Goal: Task Accomplishment & Management: Manage account settings

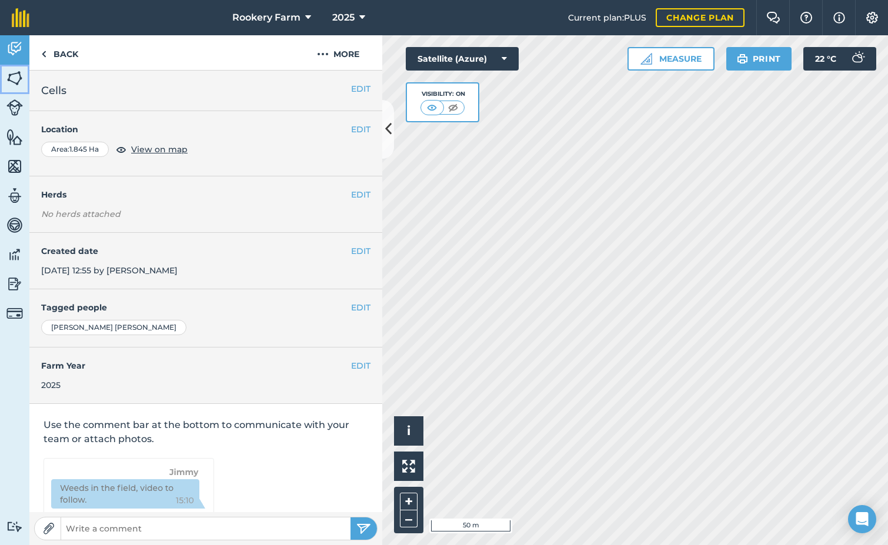
click at [12, 79] on img at bounding box center [14, 78] width 16 height 18
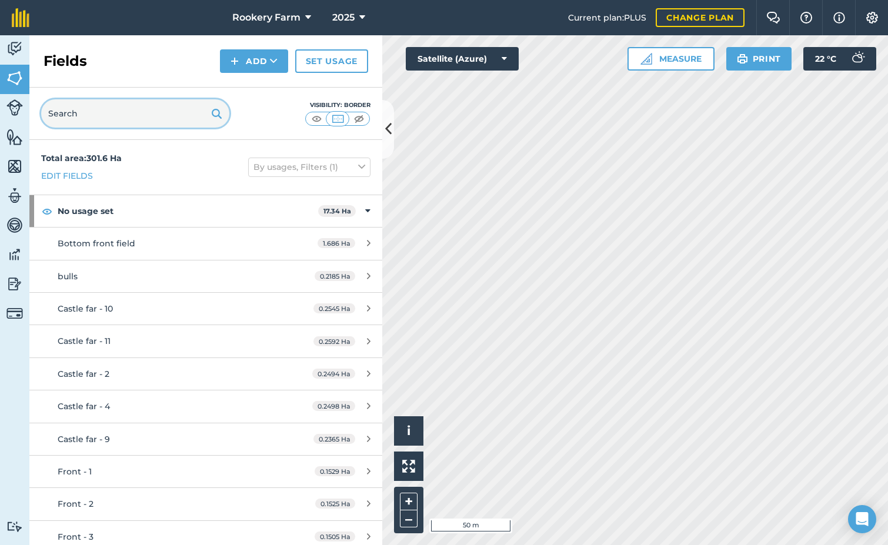
click at [139, 122] on input "text" at bounding box center [135, 113] width 188 height 28
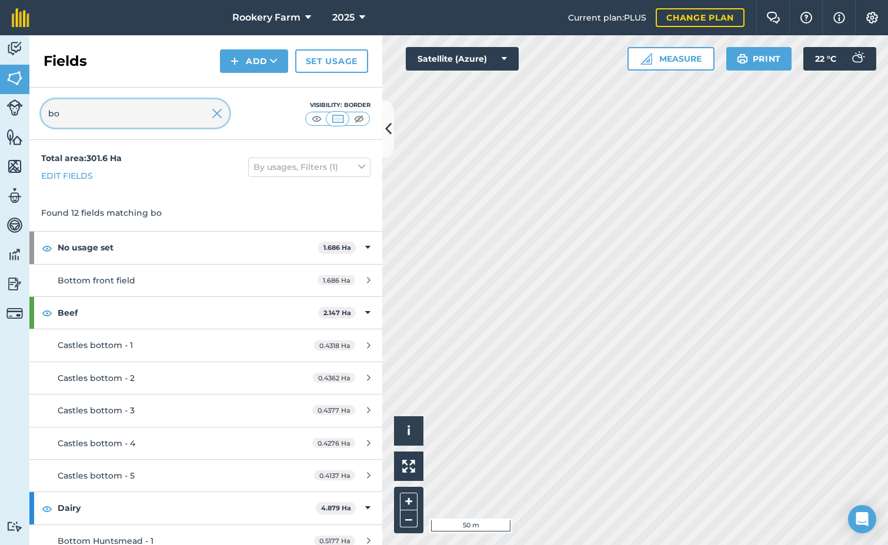
type input "bo"
click at [84, 174] on link "Edit fields" at bounding box center [67, 175] width 52 height 13
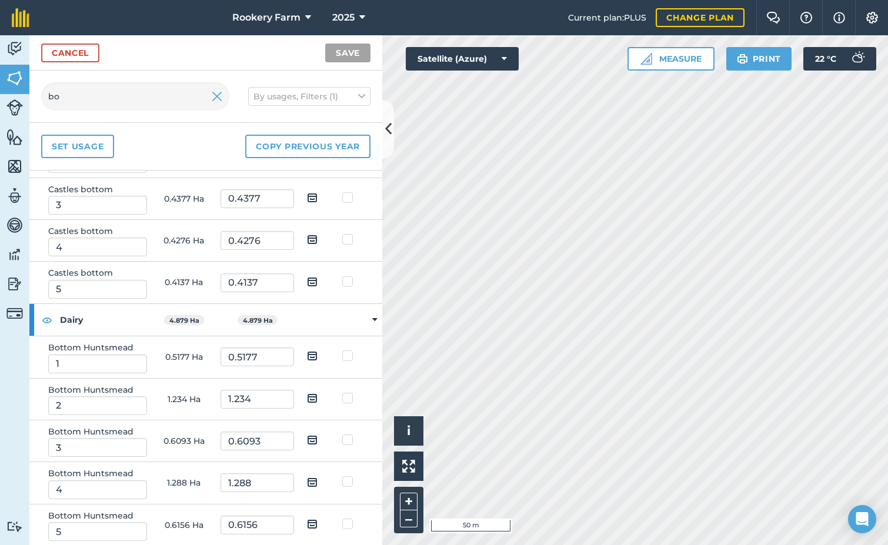
scroll to position [261, 0]
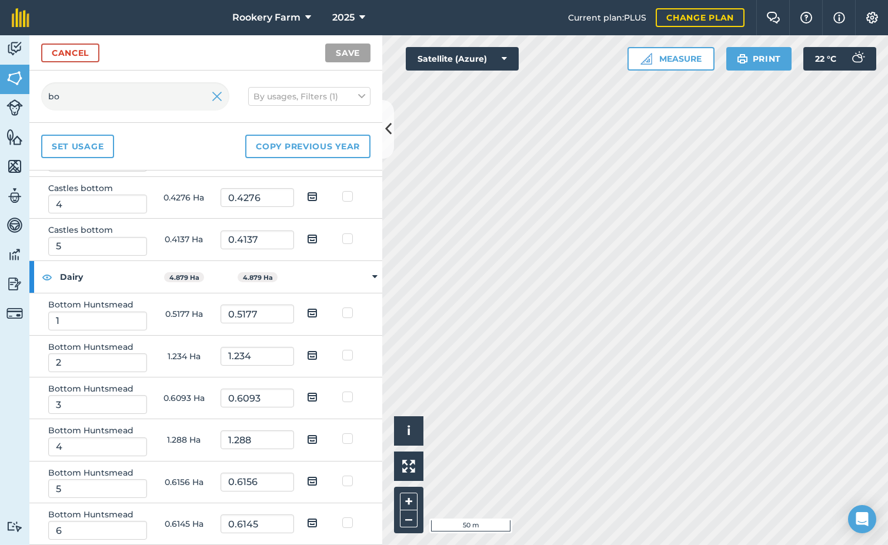
click at [309, 313] on img at bounding box center [312, 313] width 11 height 14
click at [317, 313] on input "checkbox" at bounding box center [321, 309] width 8 height 8
checkbox input "true"
click at [308, 355] on img at bounding box center [312, 355] width 11 height 14
click at [317, 355] on input "checkbox" at bounding box center [321, 351] width 8 height 8
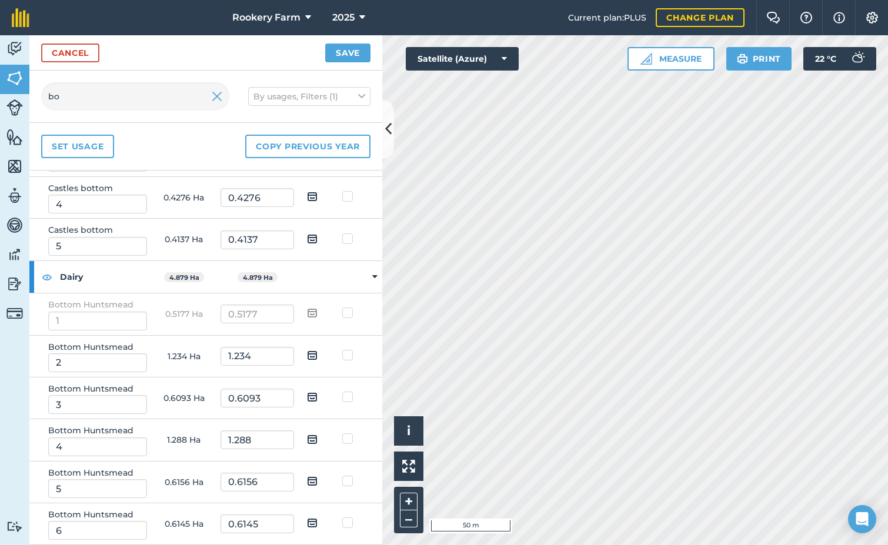
checkbox input "true"
click at [307, 393] on img at bounding box center [312, 397] width 11 height 14
click at [317, 393] on input "checkbox" at bounding box center [321, 393] width 8 height 8
checkbox input "true"
click at [307, 437] on img at bounding box center [312, 439] width 11 height 14
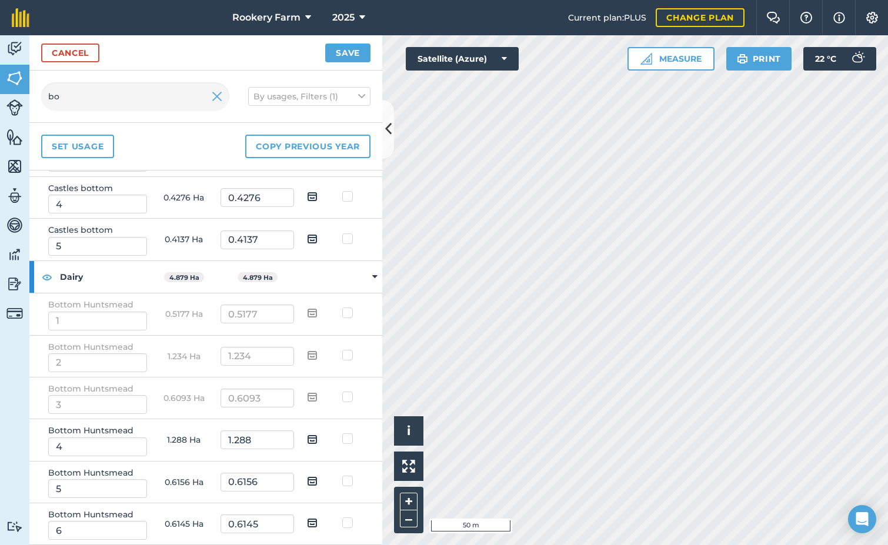
click at [317, 437] on input "checkbox" at bounding box center [321, 435] width 8 height 8
checkbox input "true"
click at [307, 477] on img at bounding box center [312, 481] width 11 height 14
click at [317, 477] on input "checkbox" at bounding box center [321, 477] width 8 height 8
checkbox input "true"
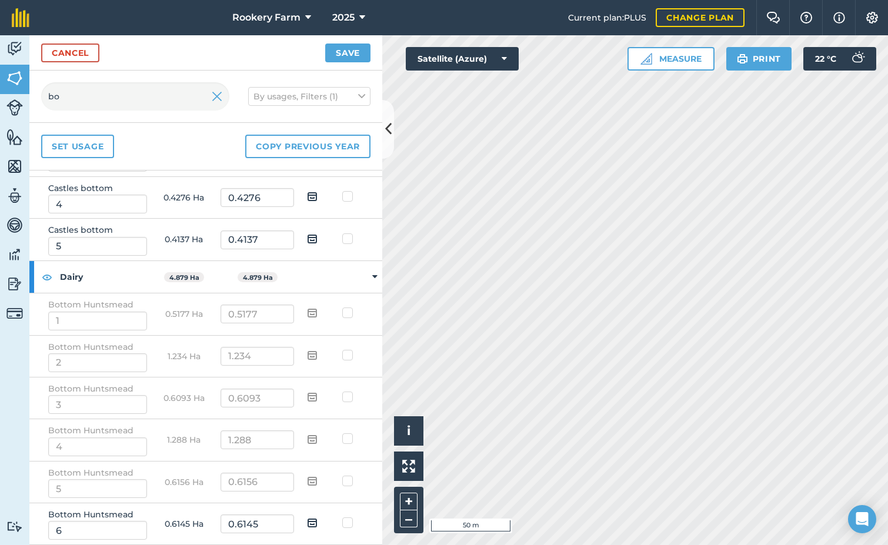
click at [307, 520] on img at bounding box center [312, 523] width 11 height 14
click at [317, 520] on input "checkbox" at bounding box center [321, 519] width 8 height 8
checkbox input "true"
click at [357, 47] on button "Save" at bounding box center [347, 53] width 45 height 19
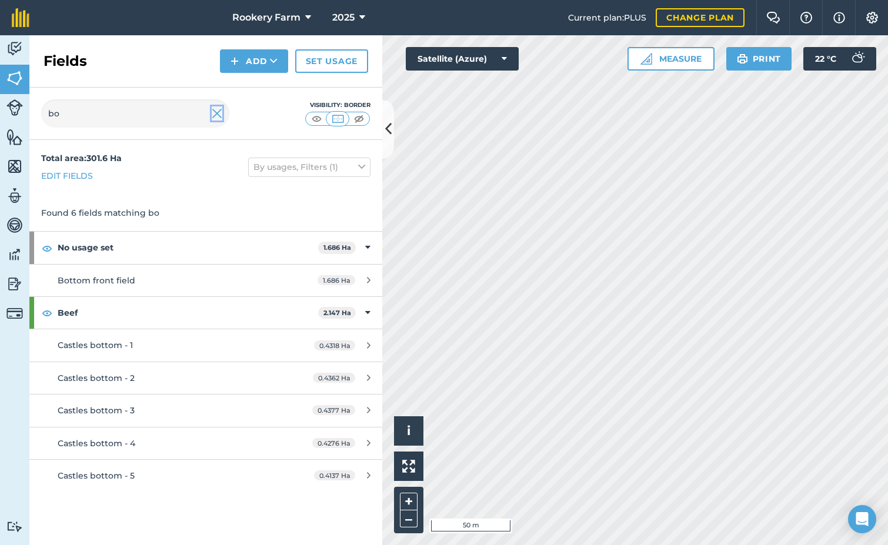
click at [216, 113] on img at bounding box center [217, 113] width 11 height 14
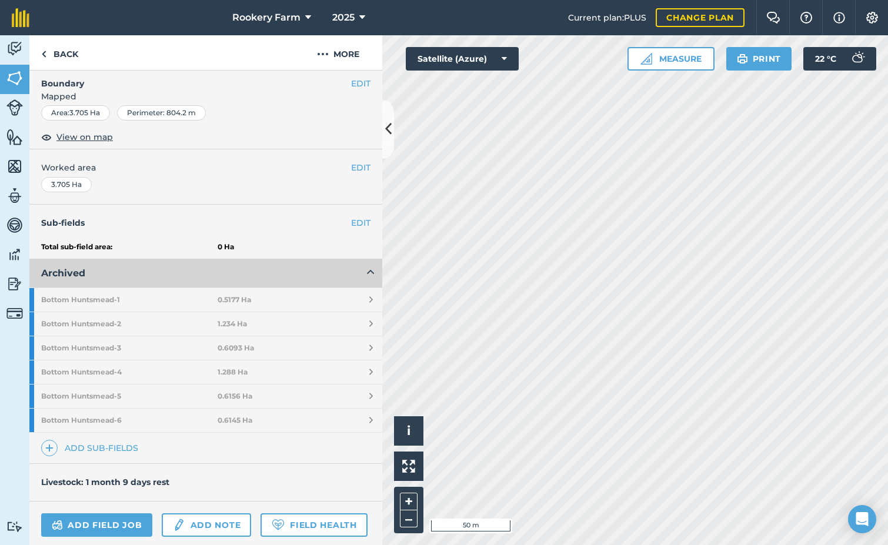
scroll to position [176, 0]
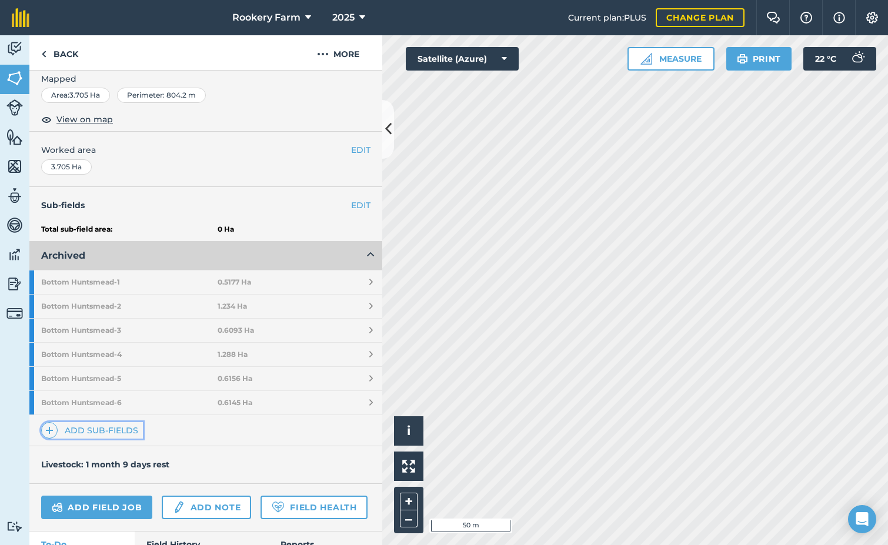
click at [108, 426] on link "Add sub-fields" at bounding box center [92, 430] width 102 height 16
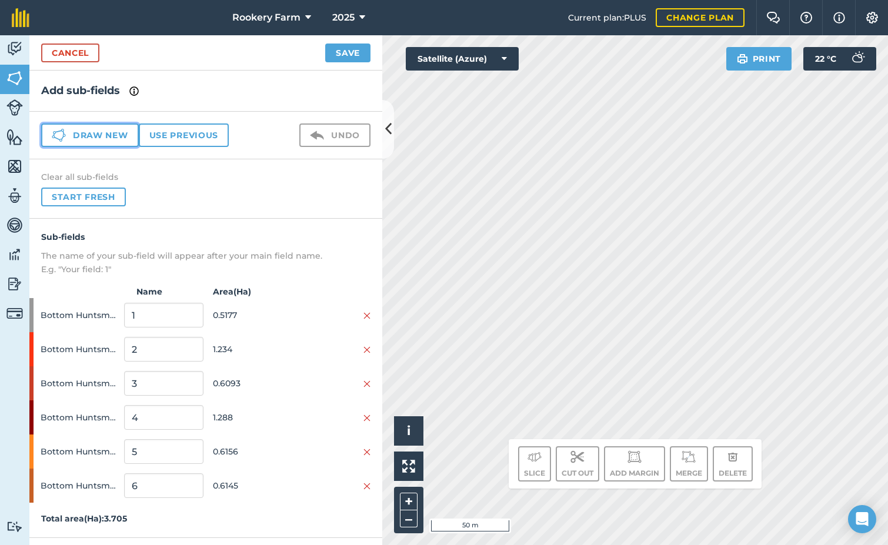
click at [102, 138] on button "Draw new" at bounding box center [90, 135] width 98 height 24
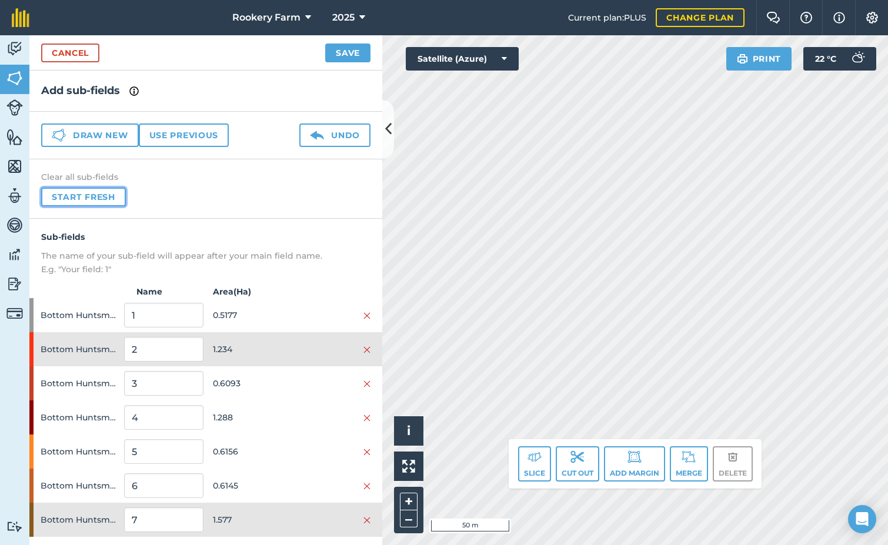
click at [78, 195] on button "Start fresh" at bounding box center [83, 197] width 85 height 19
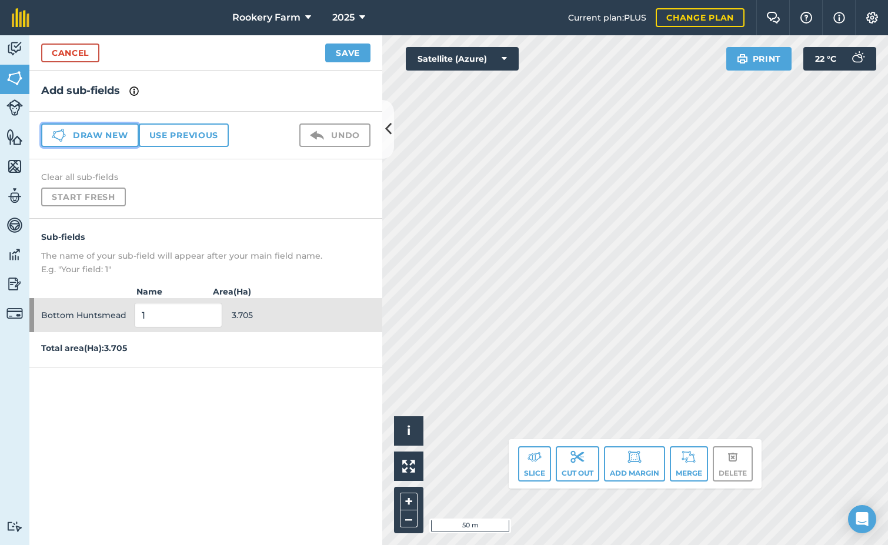
click at [106, 134] on button "Draw new" at bounding box center [90, 135] width 98 height 24
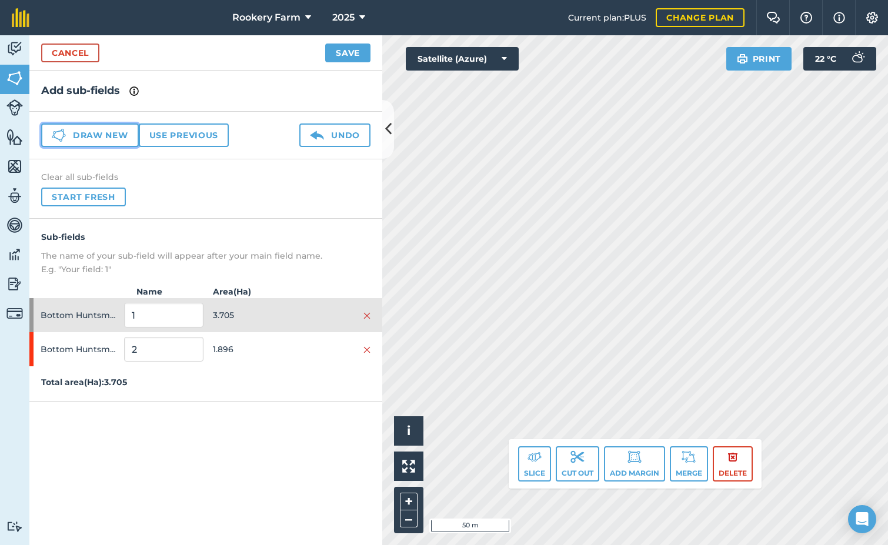
click at [122, 139] on button "Draw new" at bounding box center [90, 135] width 98 height 24
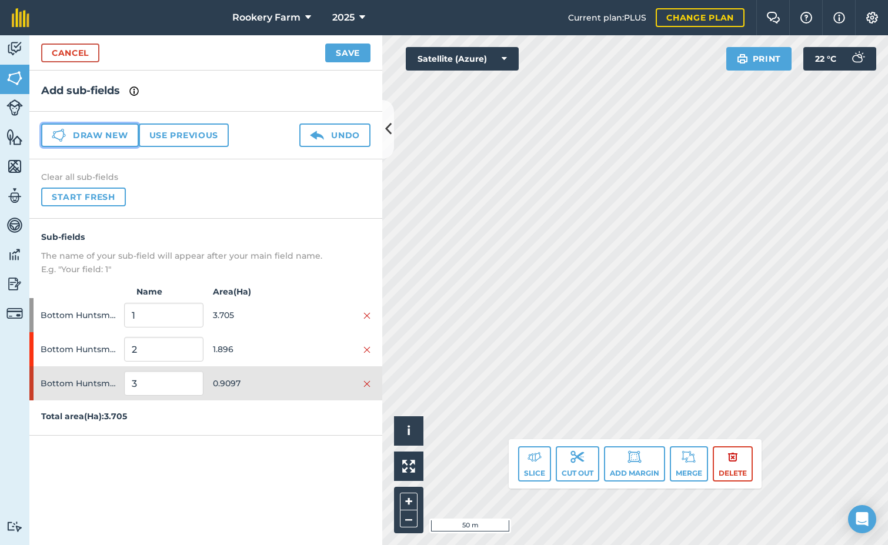
click at [85, 135] on button "Draw new" at bounding box center [90, 135] width 98 height 24
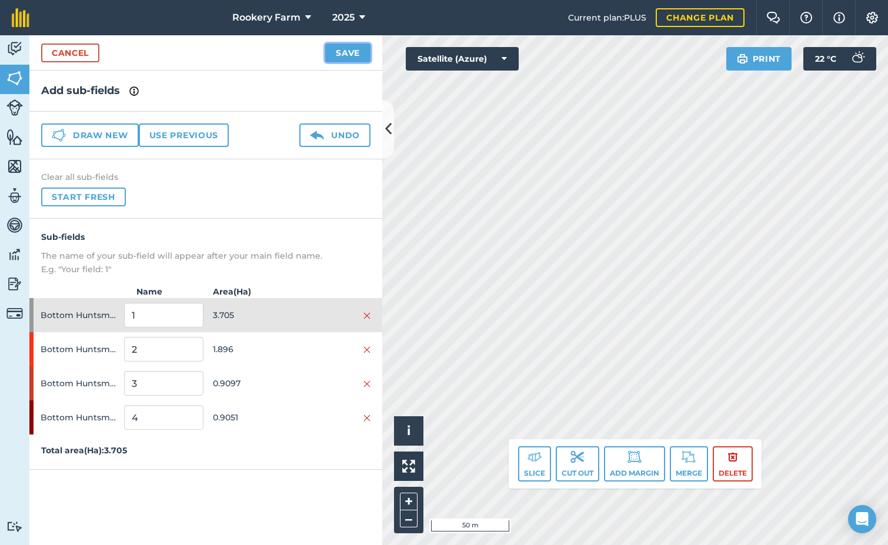
click at [352, 53] on button "Save" at bounding box center [347, 53] width 45 height 19
